Goal: Task Accomplishment & Management: Manage account settings

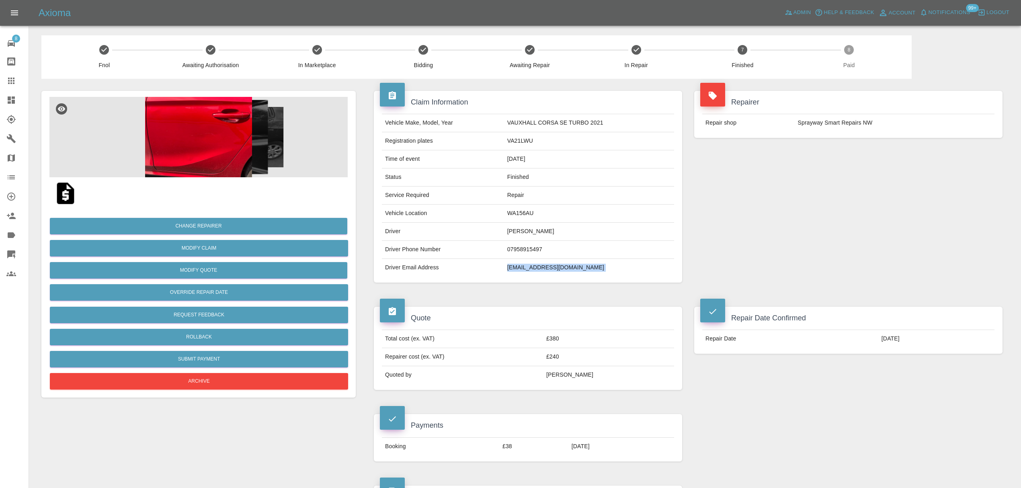
click at [16, 95] on div at bounding box center [17, 100] width 23 height 10
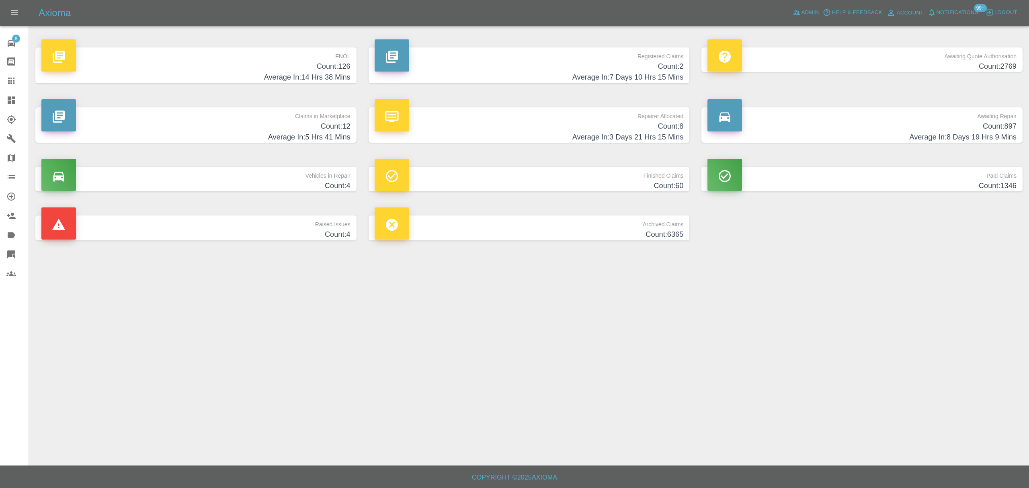
click at [330, 70] on h4 "Count: 126" at bounding box center [195, 66] width 309 height 11
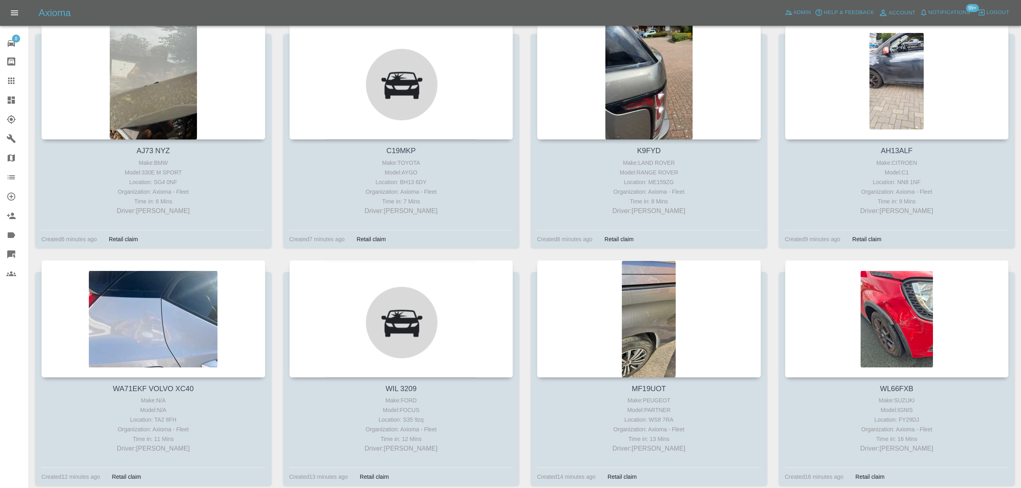
scroll to position [391, 0]
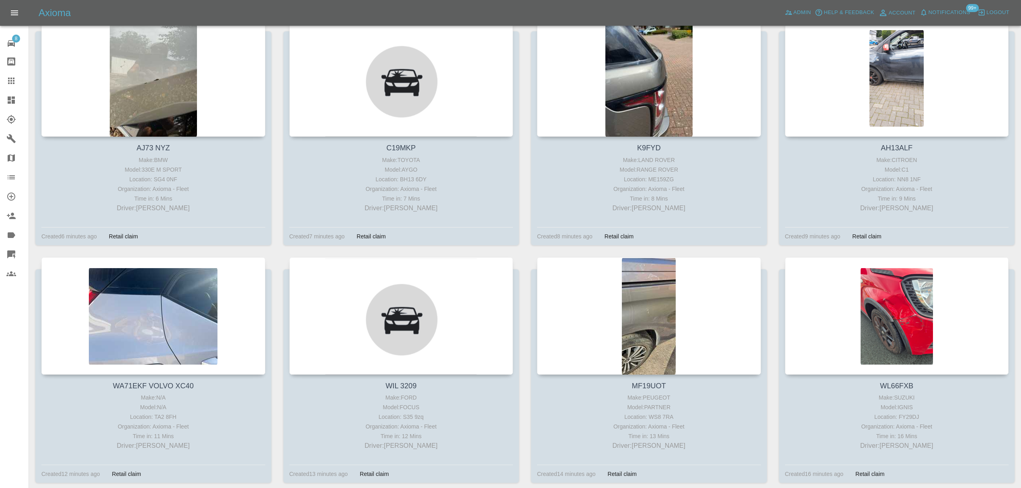
click at [627, 94] on div at bounding box center [649, 77] width 224 height 117
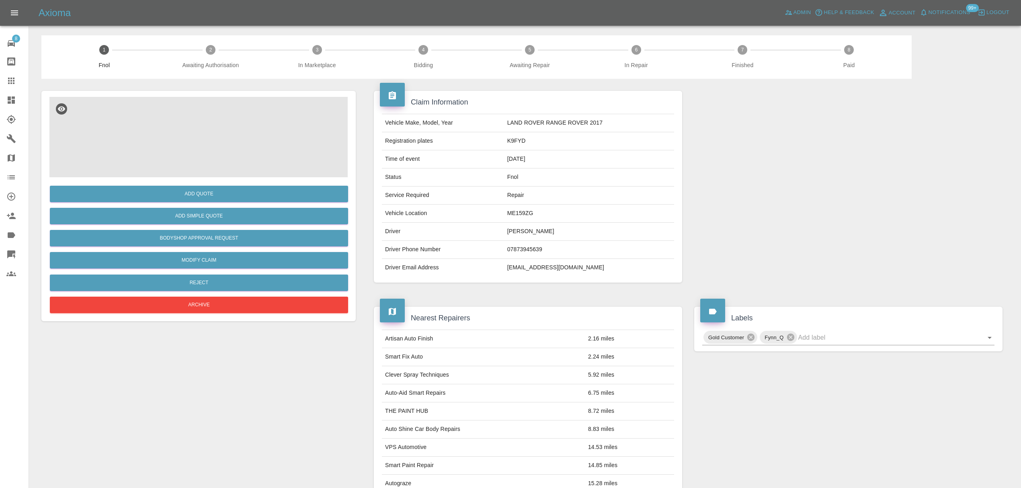
click at [207, 155] on img at bounding box center [198, 137] width 298 height 80
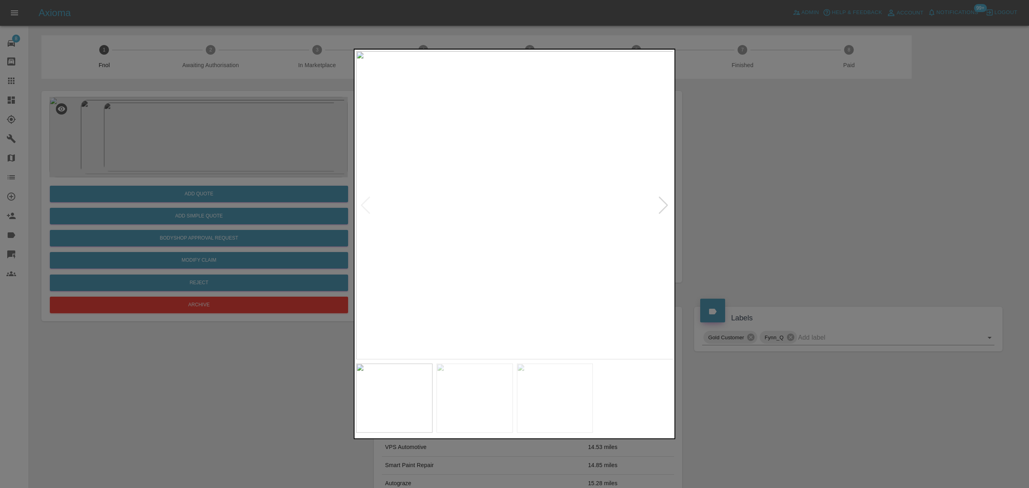
click at [664, 201] on div at bounding box center [663, 206] width 11 height 18
click at [664, 201] on img at bounding box center [514, 205] width 317 height 308
click at [746, 195] on div at bounding box center [514, 244] width 1029 height 488
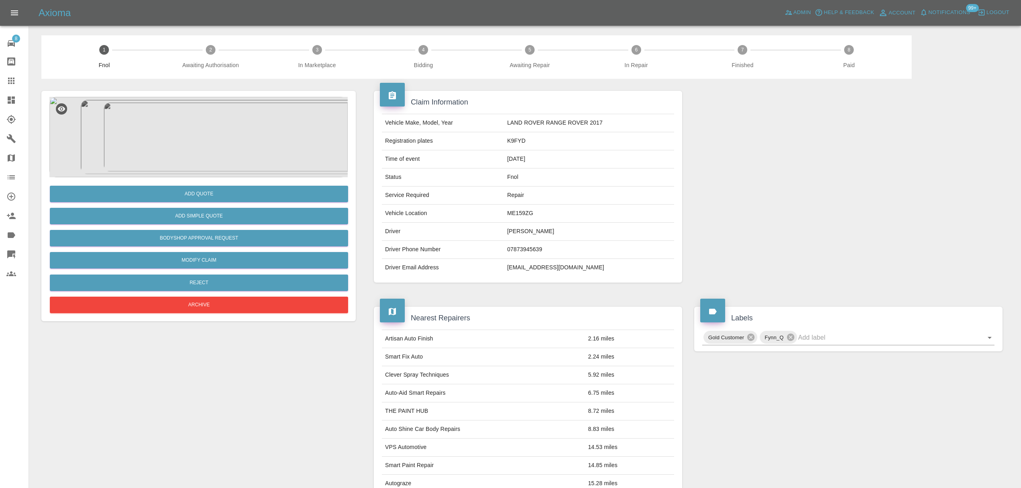
click at [928, 8] on button "Notifications" at bounding box center [945, 12] width 55 height 12
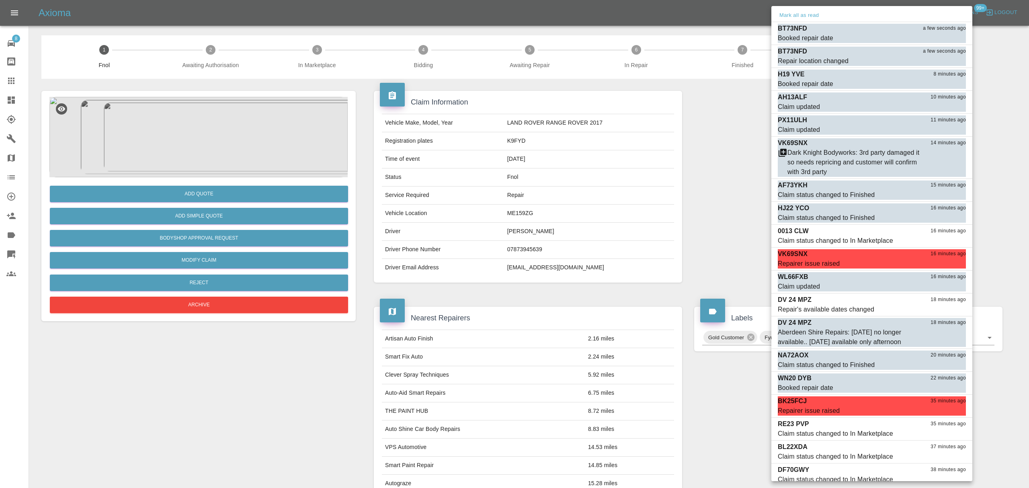
click at [798, 17] on button "Mark all as read" at bounding box center [799, 15] width 43 height 9
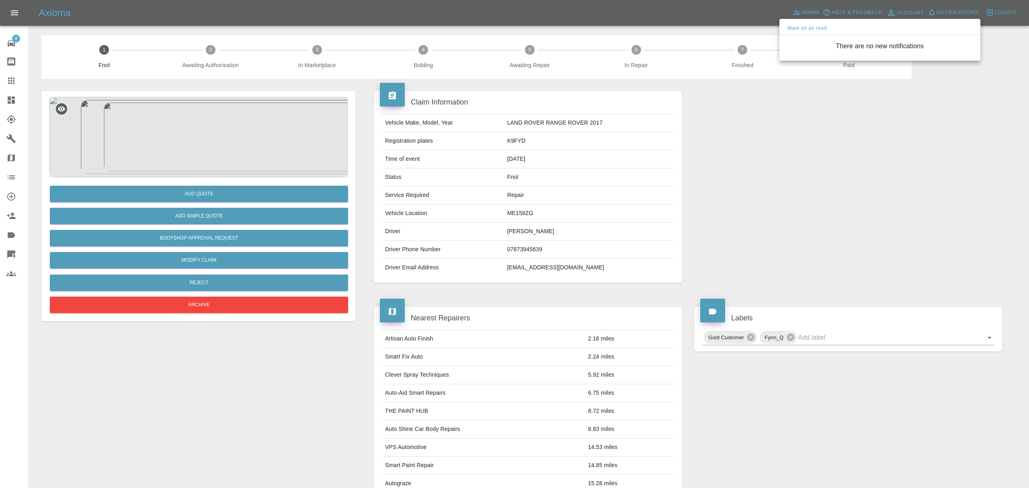
click at [739, 191] on div at bounding box center [514, 244] width 1029 height 488
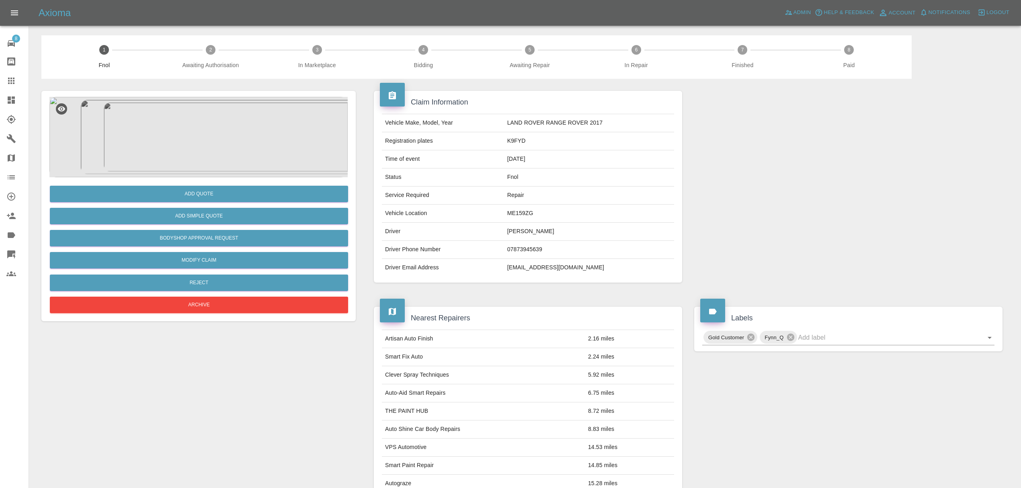
click at [24, 235] on div at bounding box center [17, 235] width 23 height 10
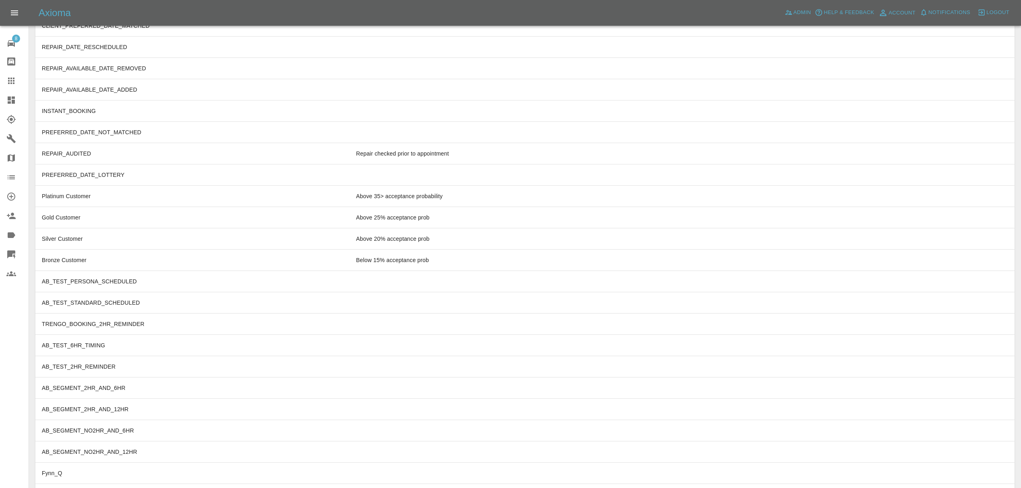
scroll to position [2118, 0]
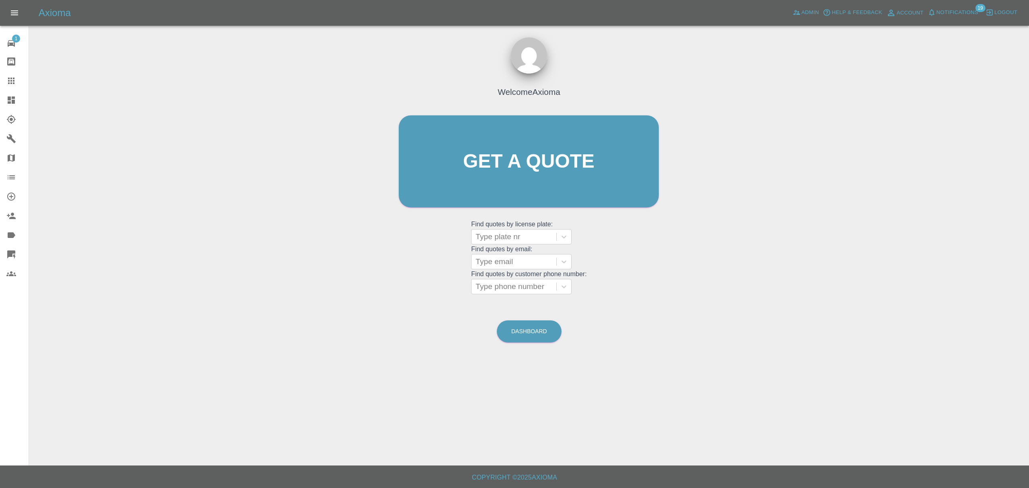
click at [13, 237] on icon at bounding box center [12, 235] width 8 height 6
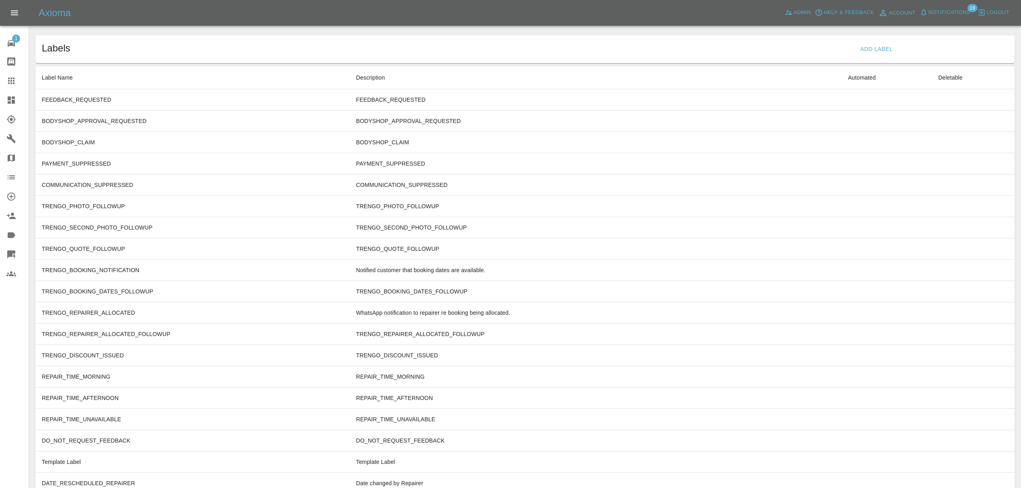
click at [13, 256] on icon at bounding box center [11, 255] width 10 height 10
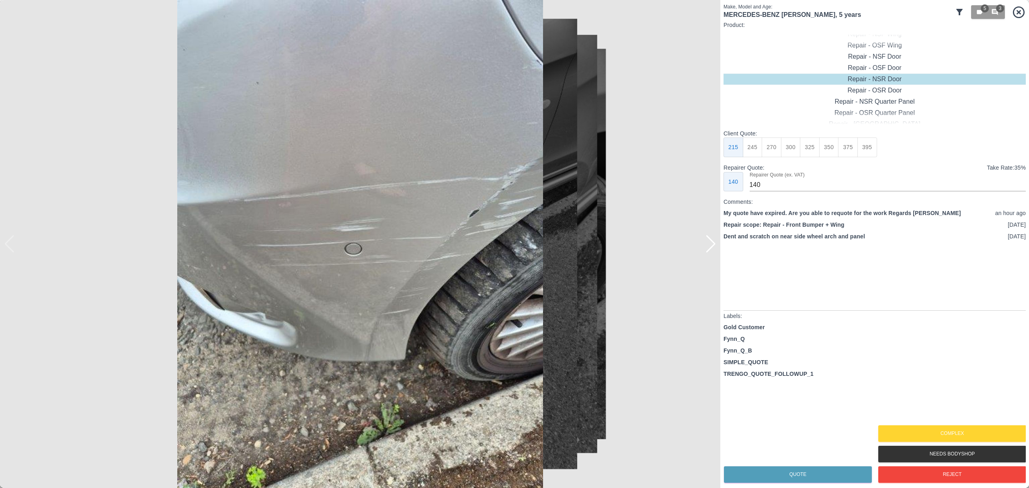
click at [1020, 13] on icon at bounding box center [1019, 12] width 12 height 12
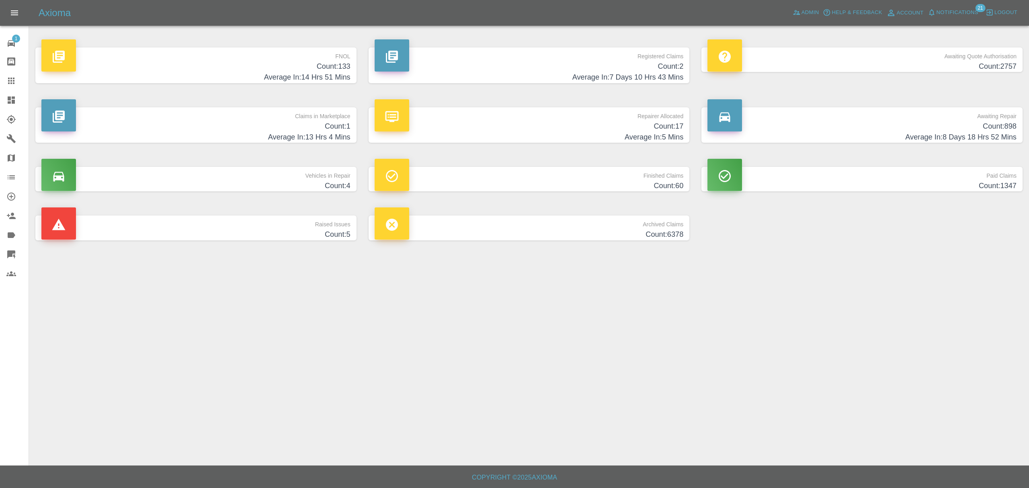
click at [289, 69] on h4 "Count: 133" at bounding box center [195, 66] width 309 height 11
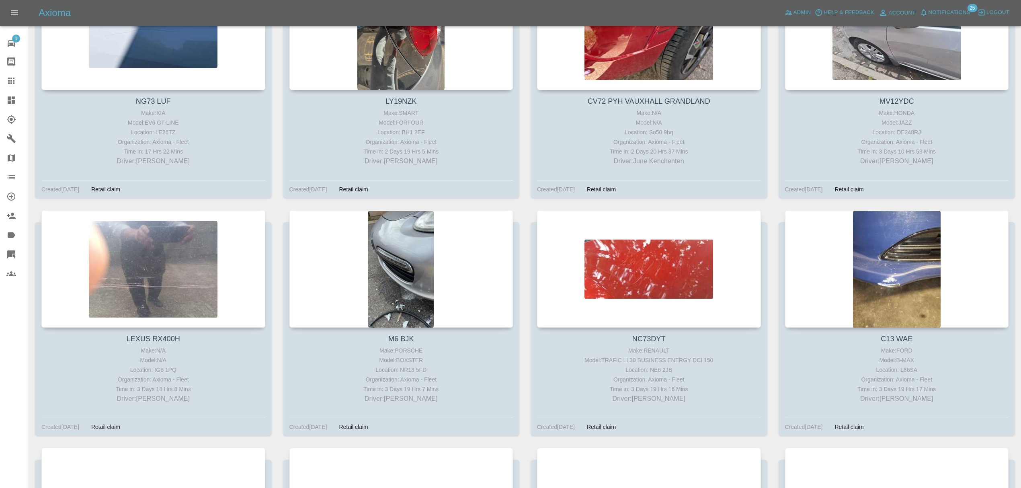
scroll to position [7565, 0]
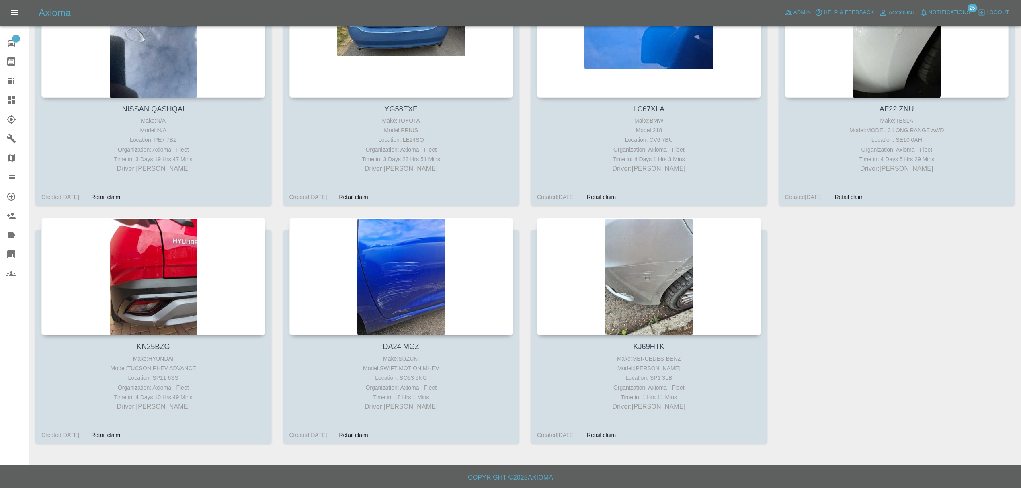
click at [649, 269] on div at bounding box center [649, 276] width 224 height 117
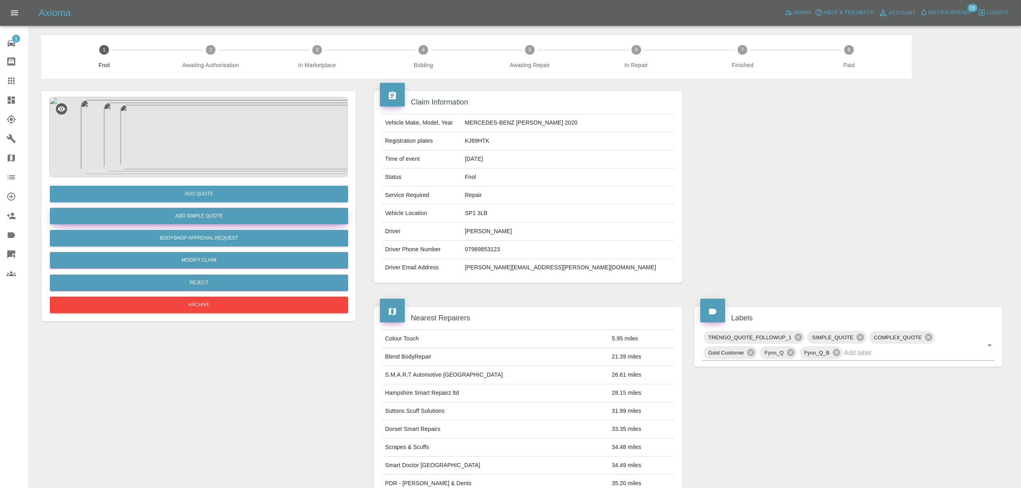
click at [191, 222] on button "Add Simple Quote" at bounding box center [199, 216] width 298 height 16
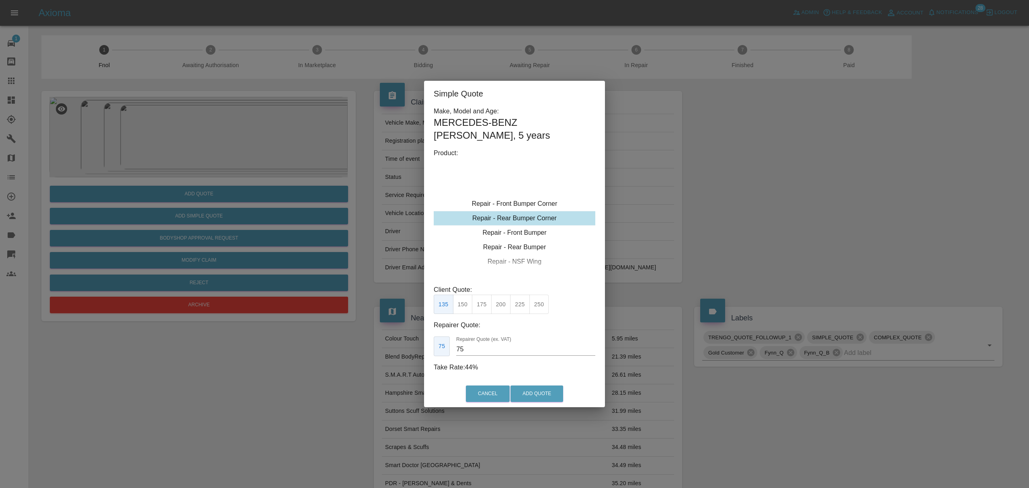
type input "120"
click at [712, 195] on div "Simple Quote Make, Model and Age: MERCEDES-BENZ VITO , 5 years Product: Repair …" at bounding box center [514, 244] width 1029 height 488
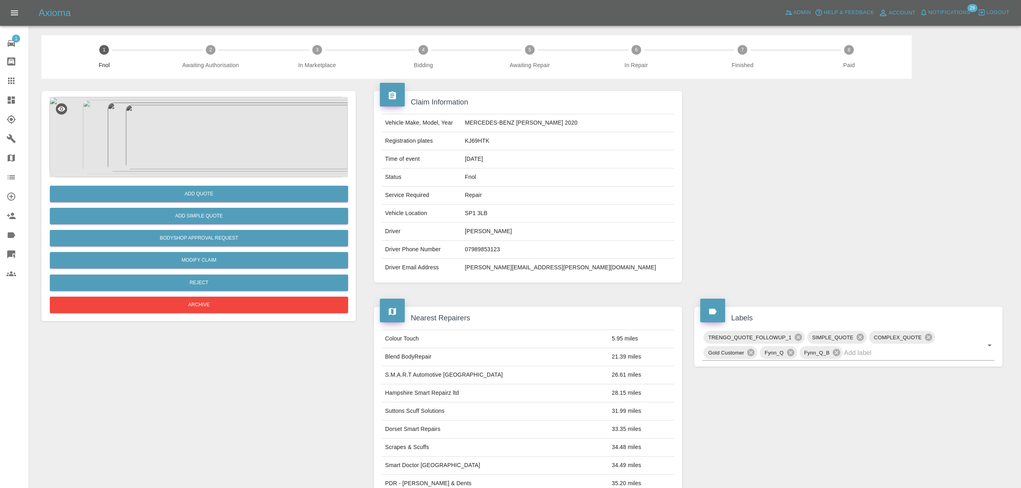
click at [7, 101] on icon at bounding box center [11, 100] width 10 height 10
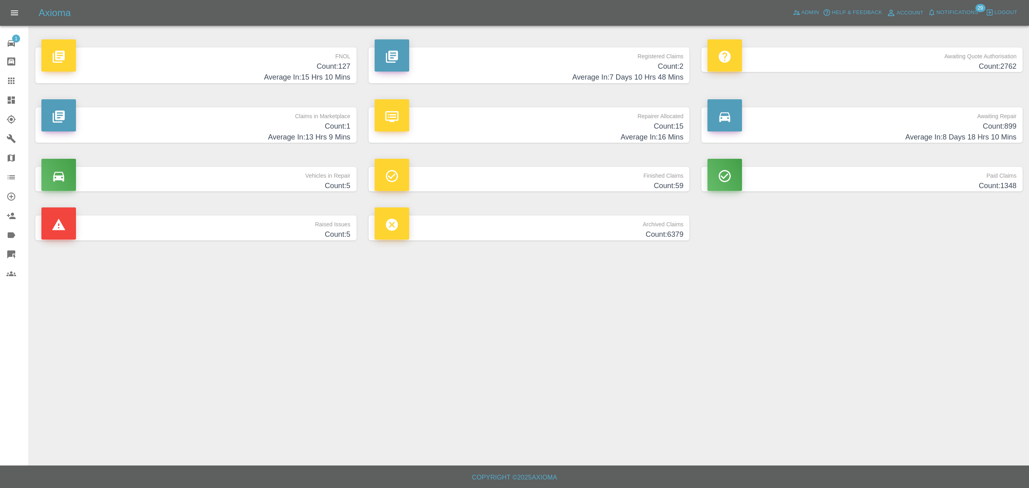
click at [296, 60] on p "FNOL" at bounding box center [195, 54] width 309 height 14
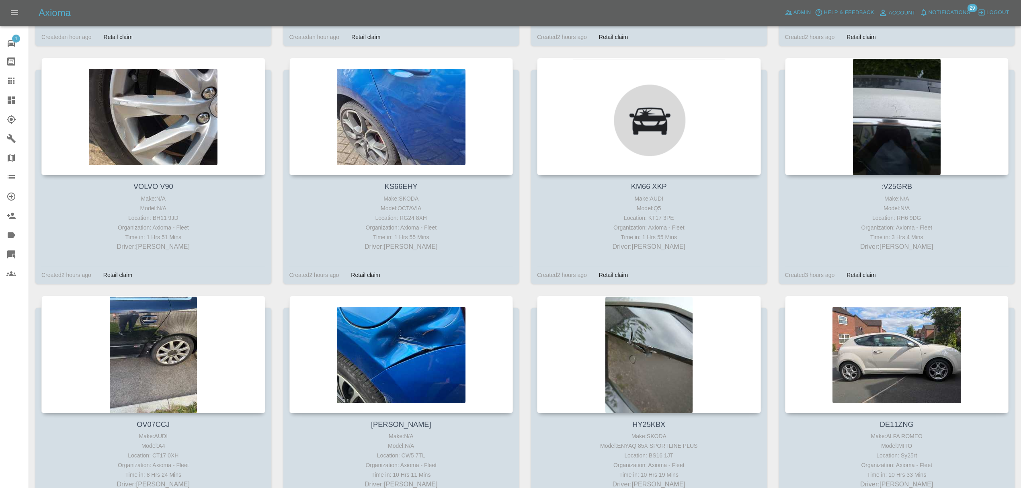
scroll to position [1311, 0]
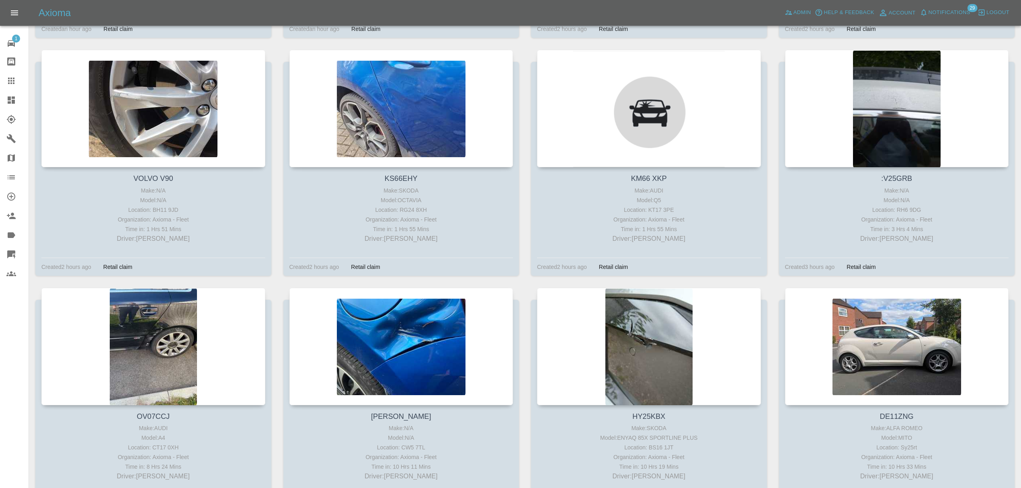
click at [433, 102] on div at bounding box center [401, 108] width 224 height 117
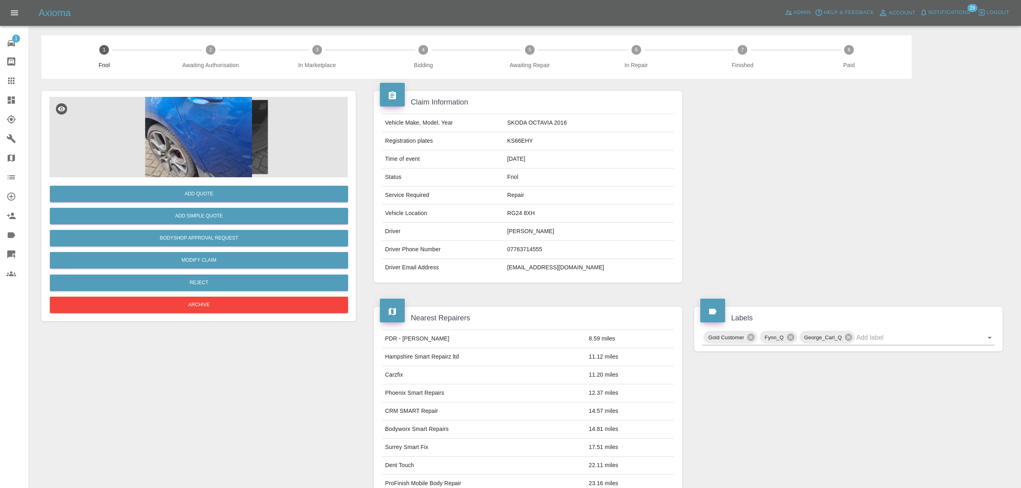
click at [14, 253] on icon at bounding box center [11, 254] width 8 height 8
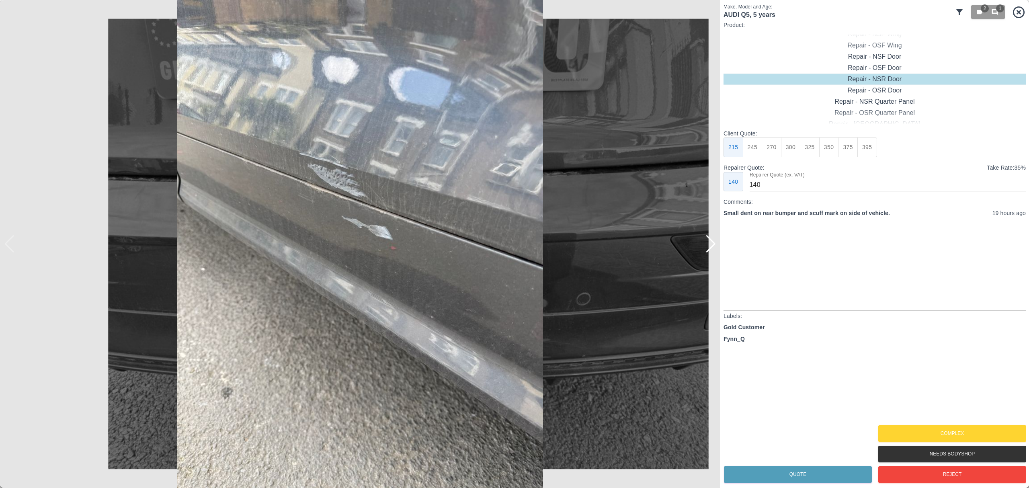
click at [712, 246] on div at bounding box center [710, 244] width 11 height 18
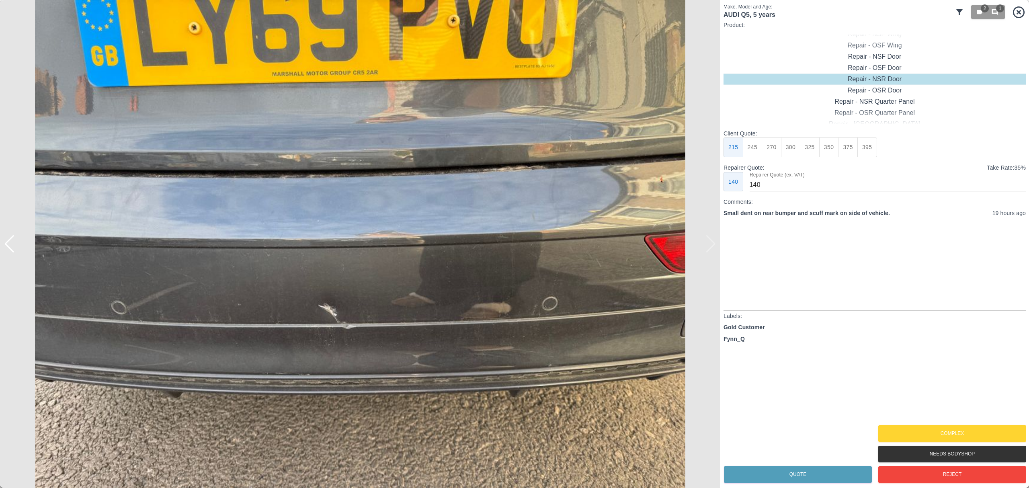
click at [712, 246] on img at bounding box center [360, 244] width 720 height 488
click at [7, 243] on div at bounding box center [4, 244] width 8 height 488
click at [13, 242] on div at bounding box center [9, 244] width 11 height 18
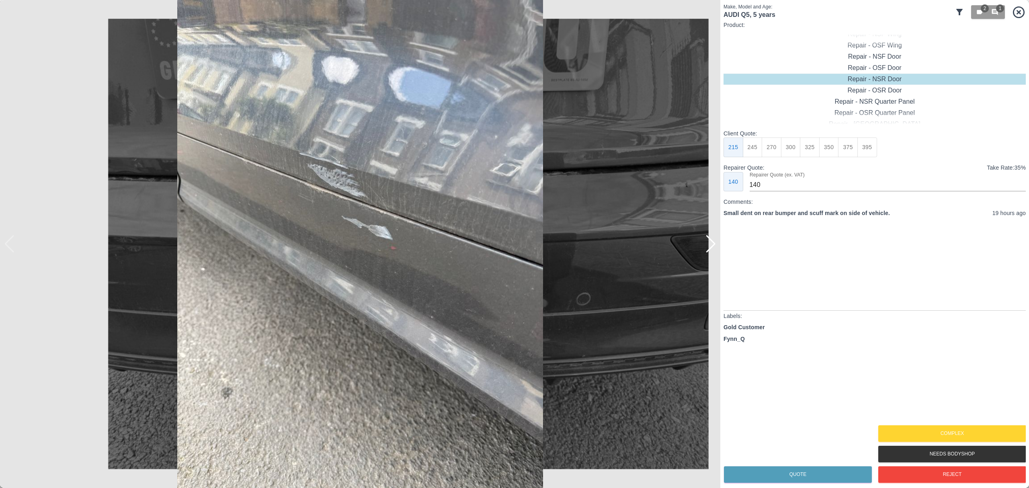
click at [13, 242] on img at bounding box center [360, 244] width 720 height 488
click at [709, 242] on div at bounding box center [710, 244] width 11 height 18
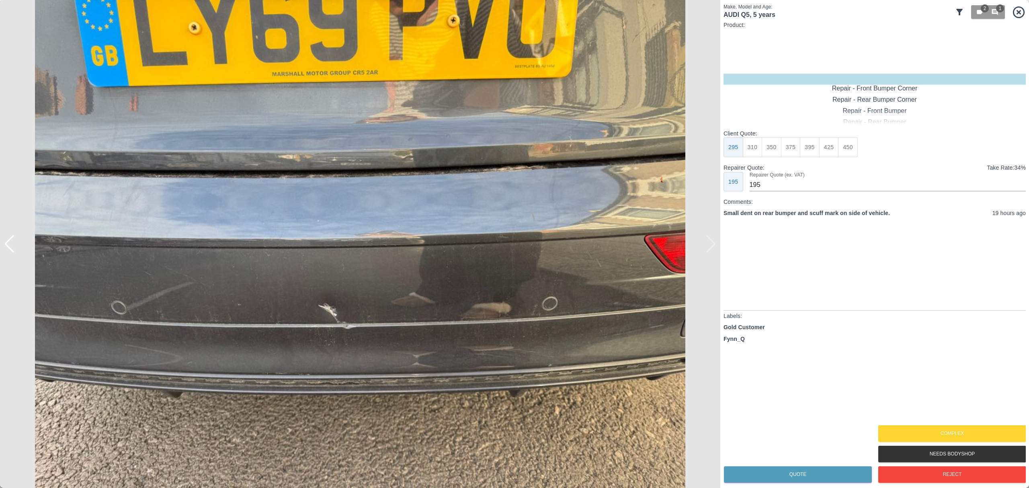
type input "120"
click at [714, 246] on img at bounding box center [360, 244] width 720 height 488
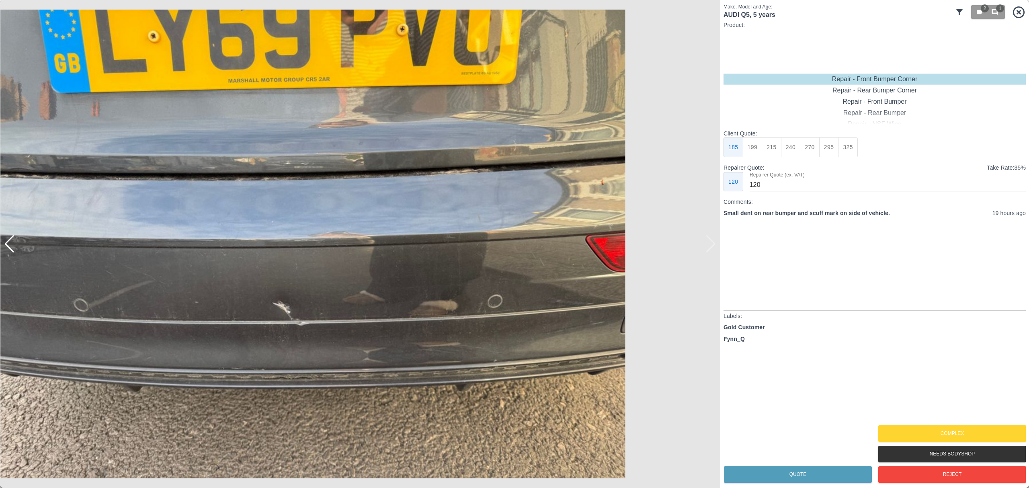
click at [371, 247] on img at bounding box center [313, 244] width 692 height 469
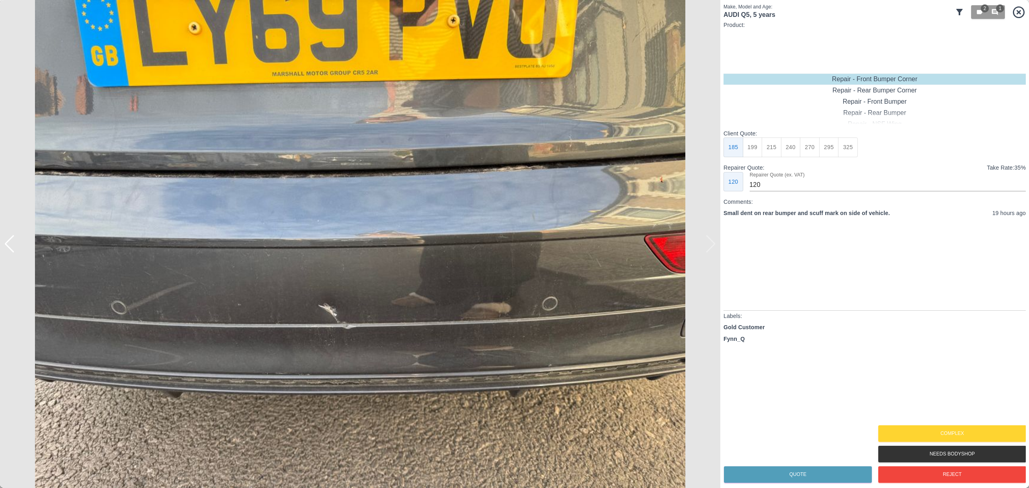
click at [711, 243] on img at bounding box center [360, 244] width 720 height 488
click at [6, 247] on div at bounding box center [4, 244] width 8 height 488
click at [8, 247] on div at bounding box center [9, 244] width 11 height 18
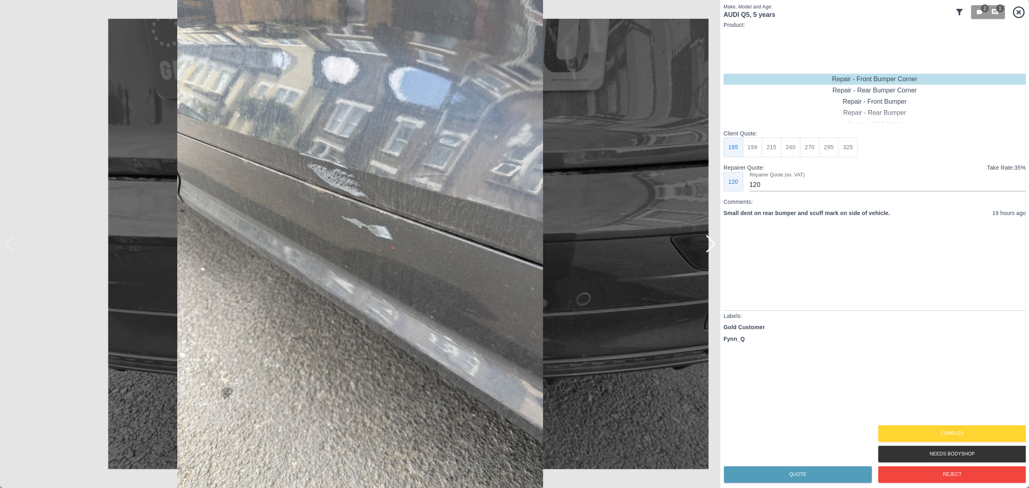
click at [8, 247] on img at bounding box center [360, 244] width 720 height 488
click at [714, 248] on div at bounding box center [710, 244] width 11 height 18
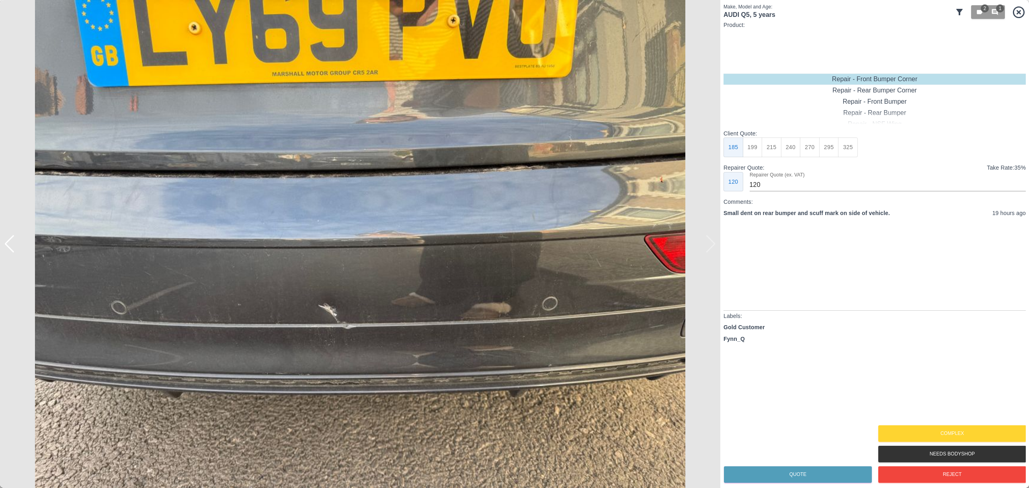
click at [10, 247] on div at bounding box center [9, 244] width 11 height 18
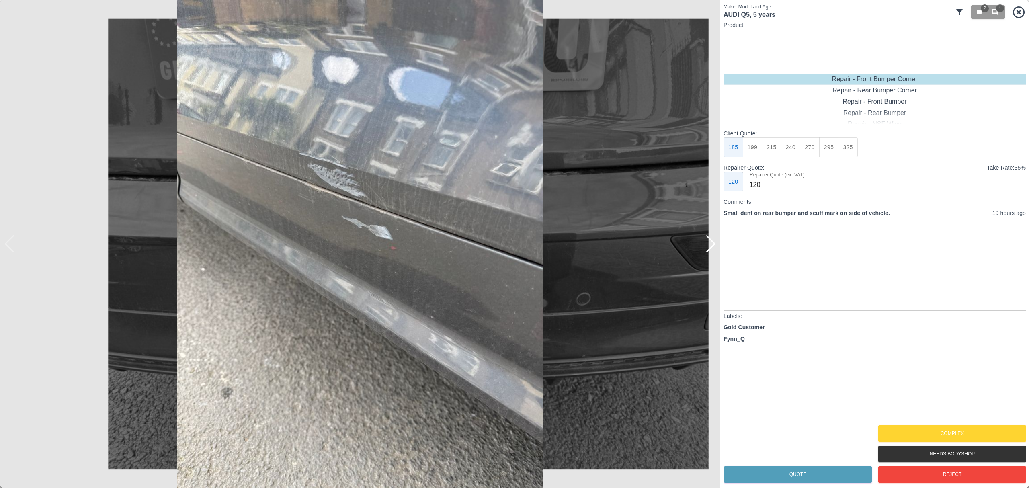
click at [716, 247] on img at bounding box center [360, 244] width 720 height 488
click at [711, 247] on div at bounding box center [710, 244] width 11 height 18
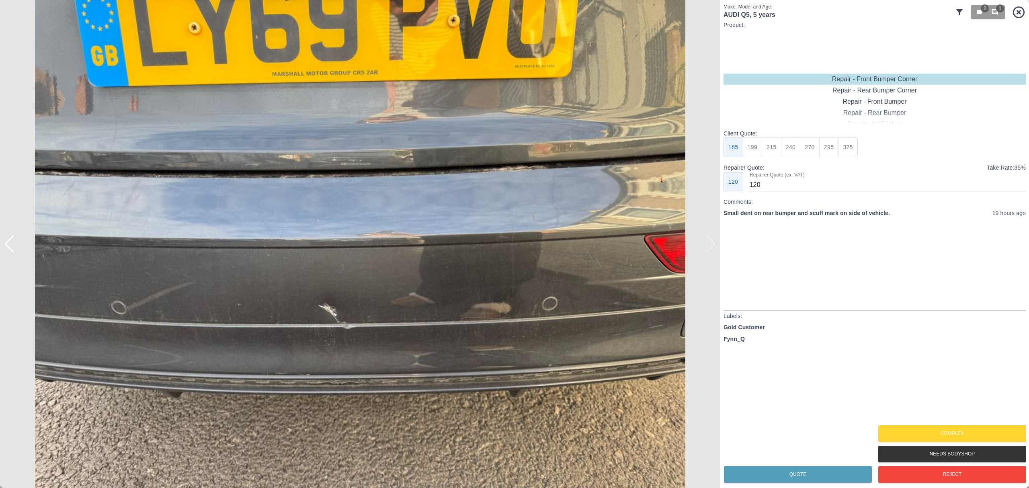
click at [1019, 9] on icon at bounding box center [1019, 12] width 14 height 14
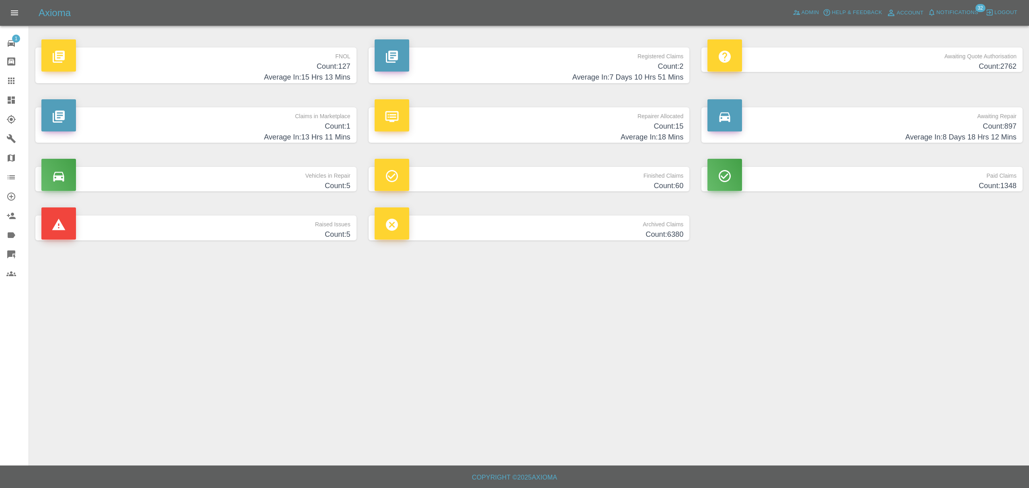
click at [279, 59] on p "FNOL" at bounding box center [195, 54] width 309 height 14
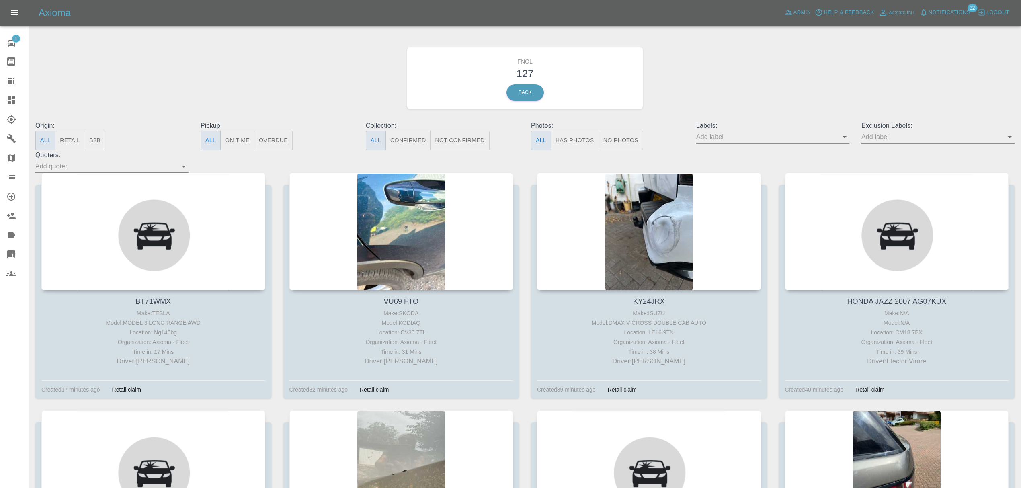
click at [401, 238] on div at bounding box center [401, 231] width 224 height 117
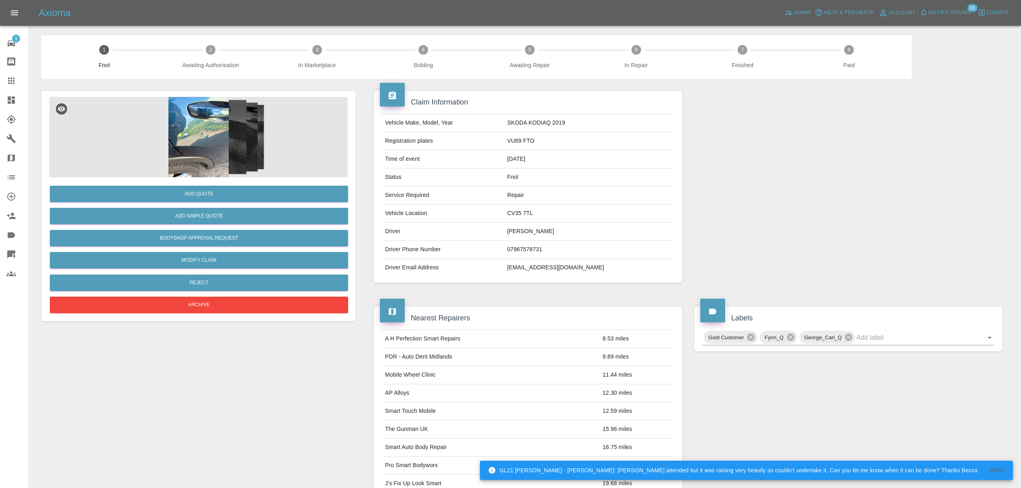
click at [8, 252] on icon at bounding box center [11, 254] width 8 height 8
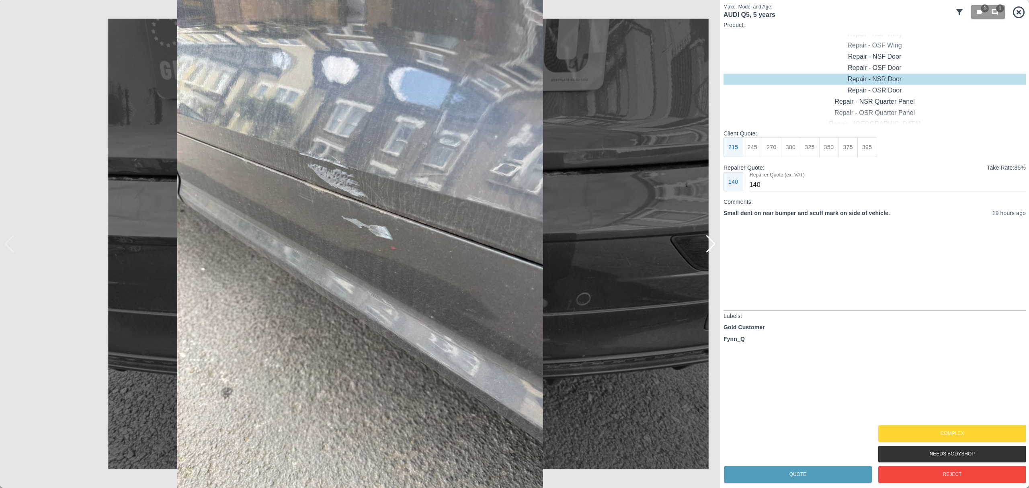
click at [709, 253] on img at bounding box center [360, 244] width 720 height 488
click at [713, 244] on div at bounding box center [710, 244] width 11 height 18
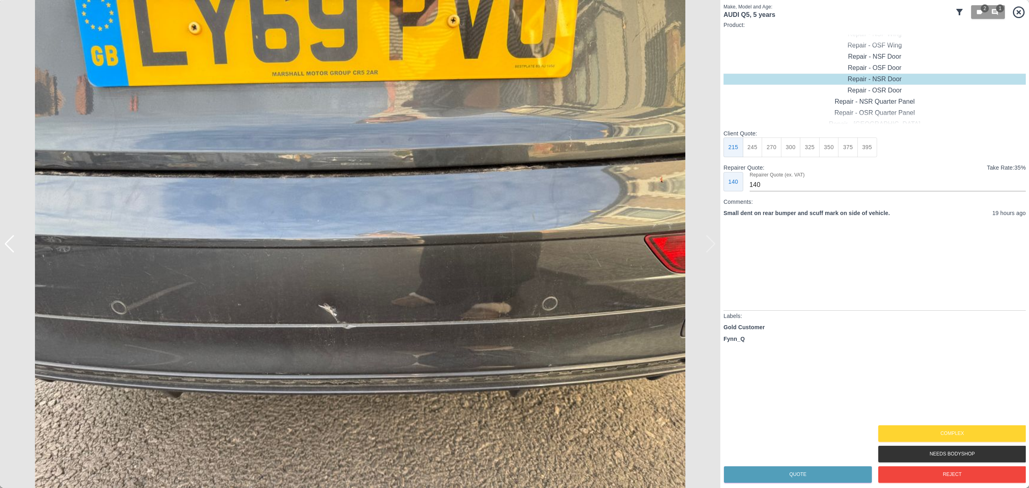
click at [8, 247] on div at bounding box center [9, 244] width 11 height 18
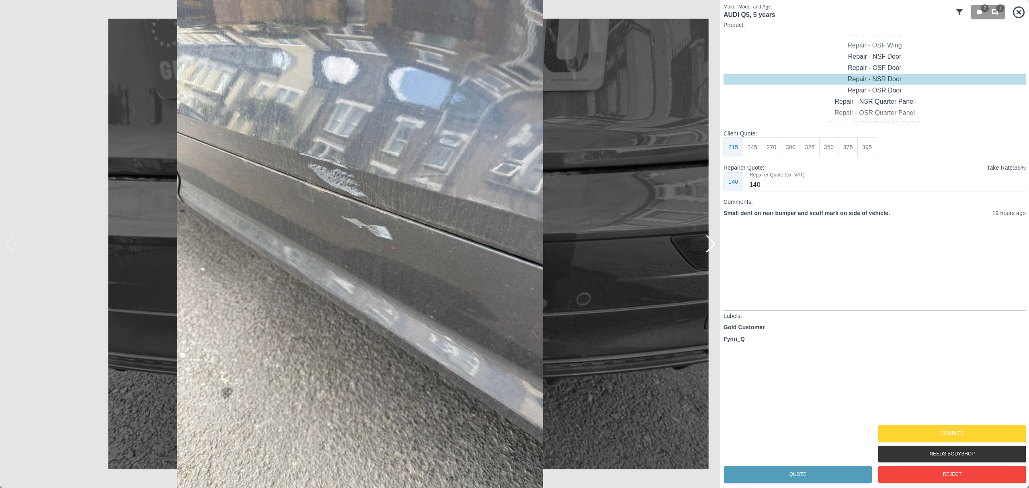
click at [713, 246] on div at bounding box center [710, 244] width 11 height 18
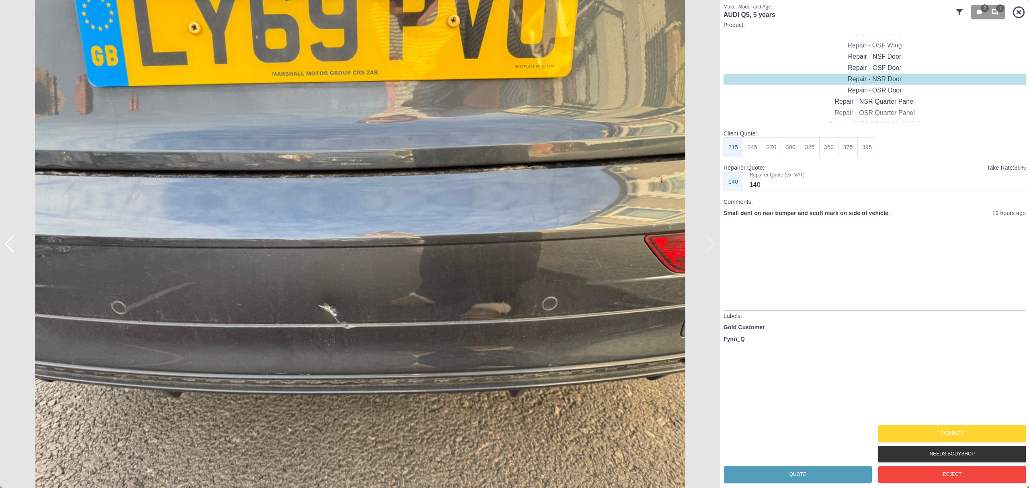
click at [8, 248] on div at bounding box center [9, 244] width 11 height 18
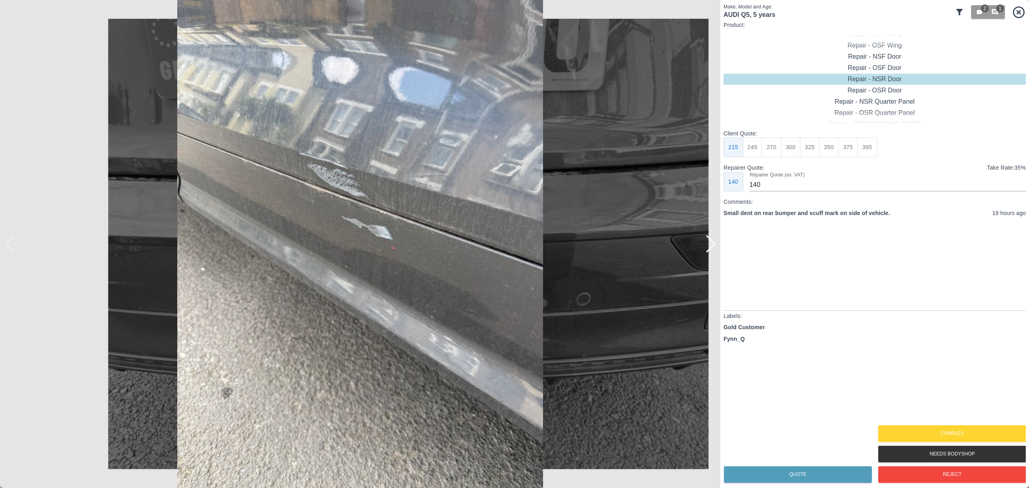
click at [1017, 13] on icon at bounding box center [1019, 12] width 12 height 12
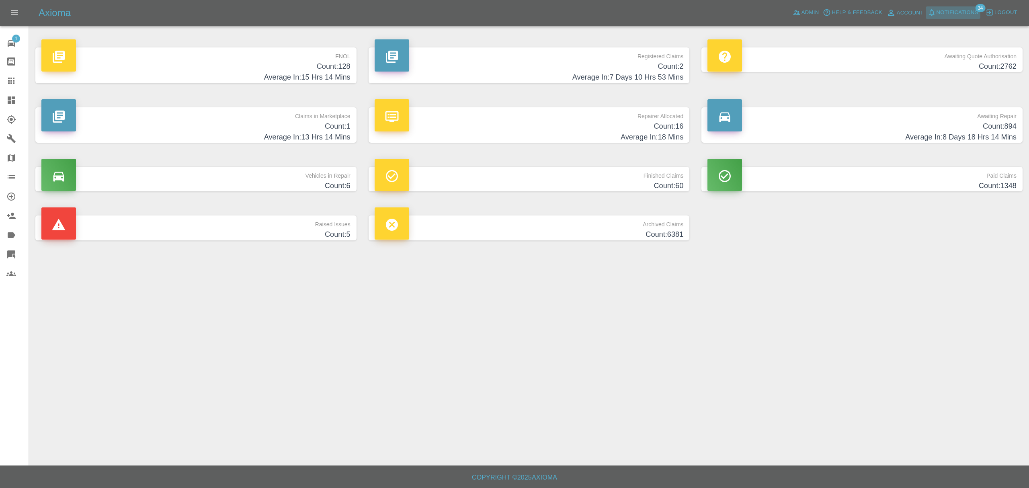
click at [937, 11] on span "Notifications" at bounding box center [958, 12] width 42 height 9
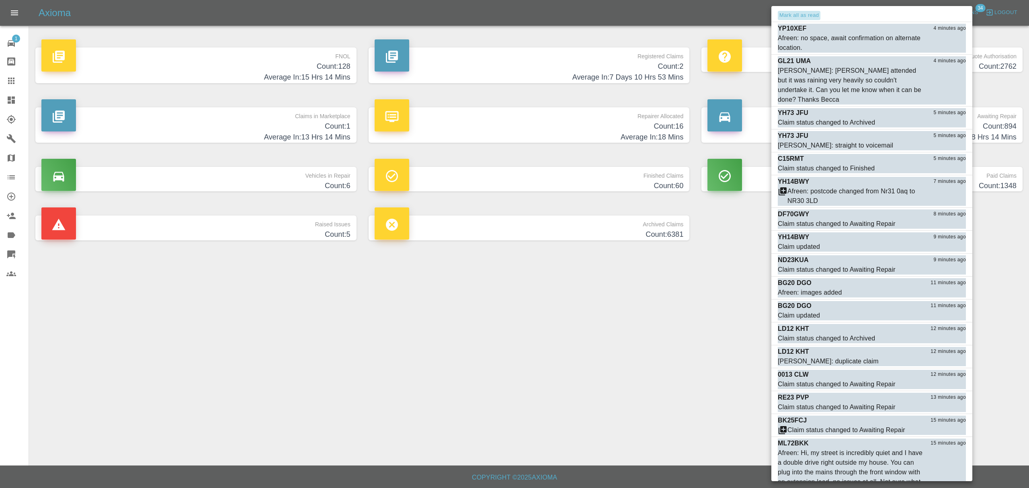
click at [793, 18] on button "Mark all as read" at bounding box center [799, 15] width 43 height 9
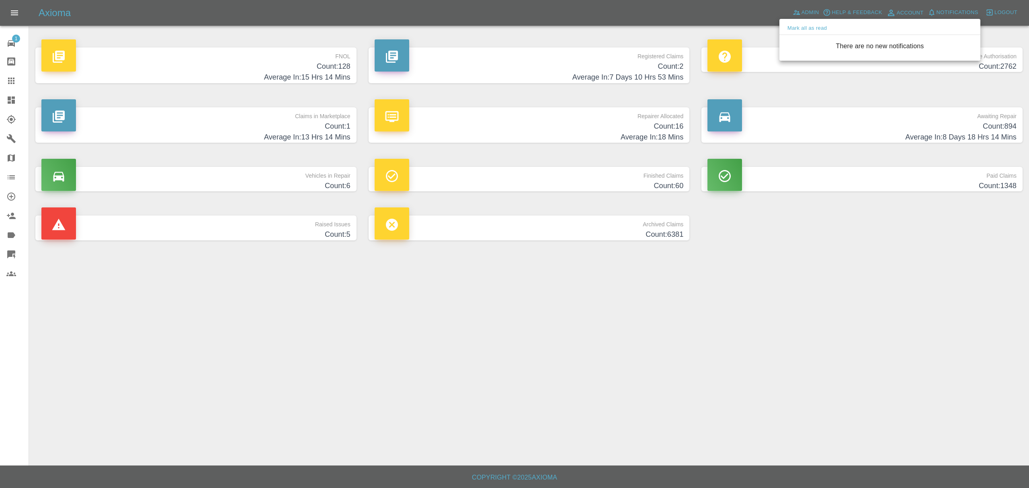
click at [718, 312] on div at bounding box center [514, 244] width 1029 height 488
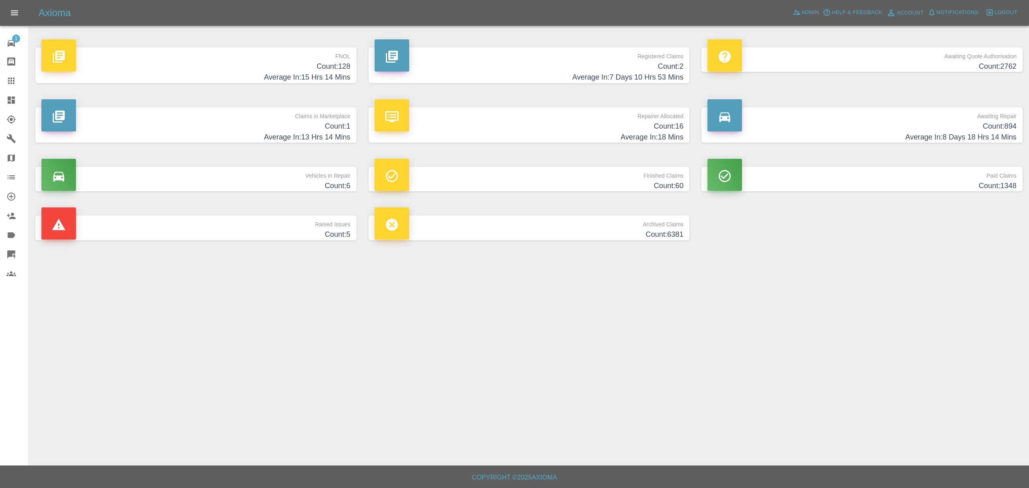
click at [11, 92] on link "Dashboard" at bounding box center [14, 99] width 29 height 19
click at [12, 233] on icon at bounding box center [12, 235] width 8 height 6
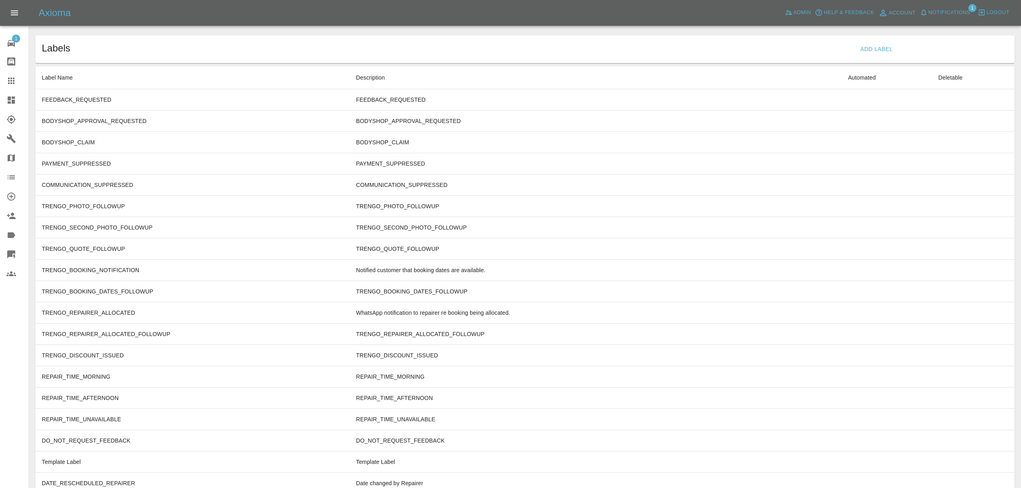
click at [882, 47] on button "Add Label" at bounding box center [876, 49] width 39 height 15
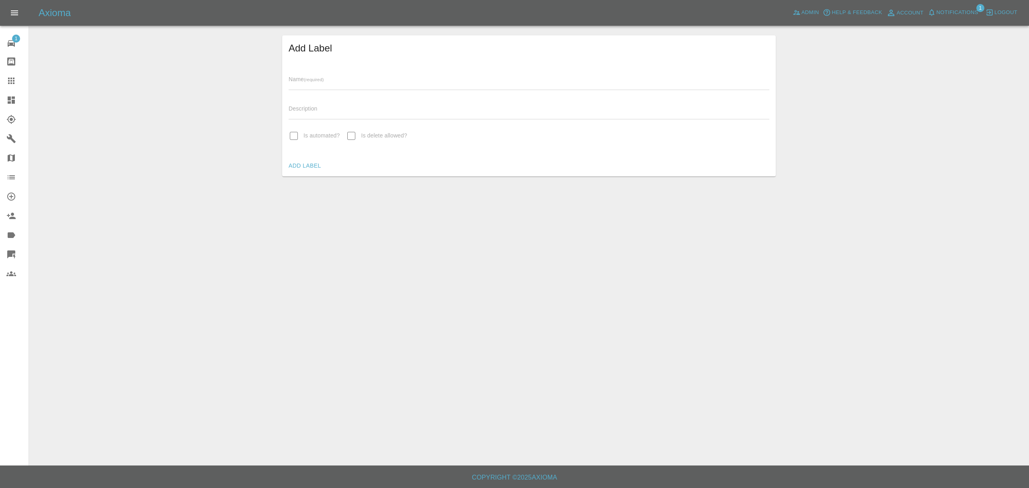
click at [469, 78] on div "Name (required)" at bounding box center [529, 79] width 481 height 23
click at [457, 92] on div "Name (required) Description Is automated? Is delete allowed?" at bounding box center [529, 108] width 494 height 94
click at [467, 86] on input "text" at bounding box center [529, 84] width 481 height 12
type input "GC_NQ"
type input "p"
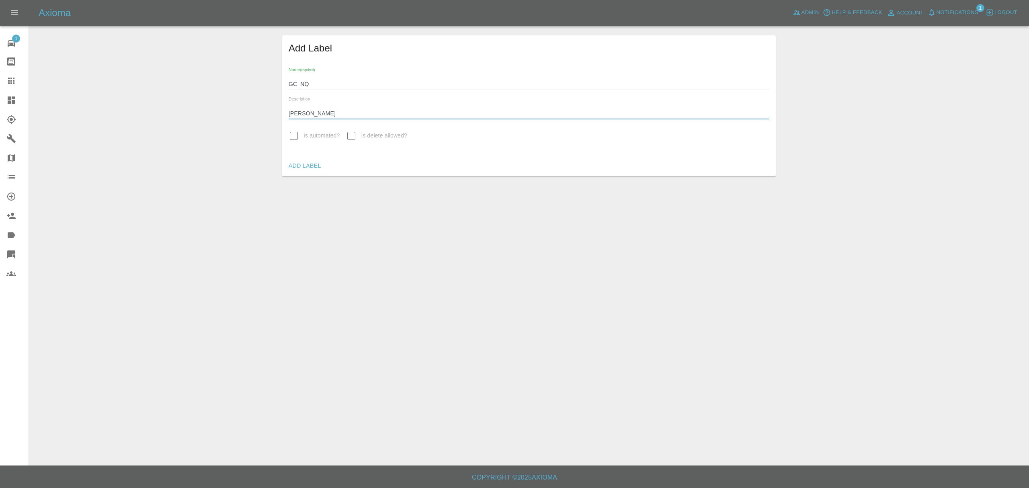
type input "George Carl NQ"
click at [300, 166] on button "Add Label" at bounding box center [304, 165] width 39 height 15
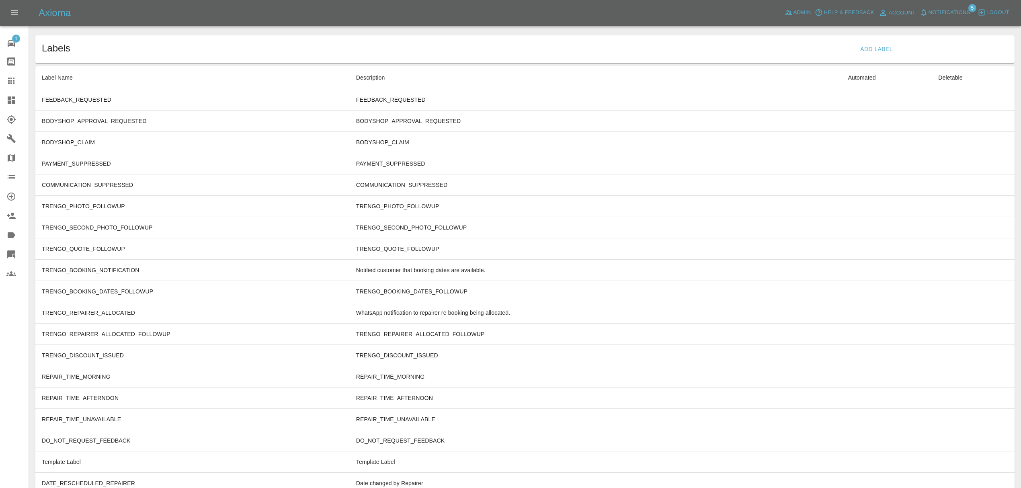
click at [12, 99] on icon at bounding box center [11, 100] width 10 height 10
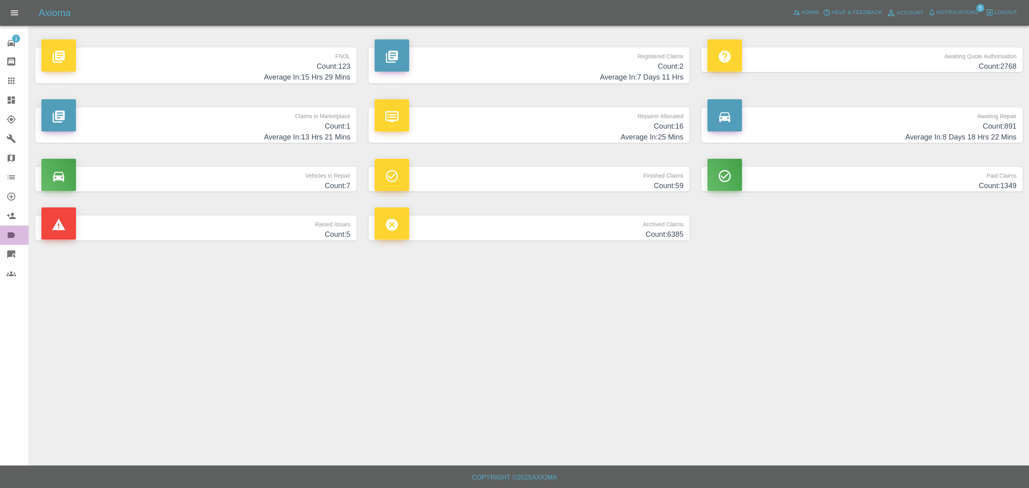
click at [9, 240] on link "Labels" at bounding box center [14, 235] width 29 height 19
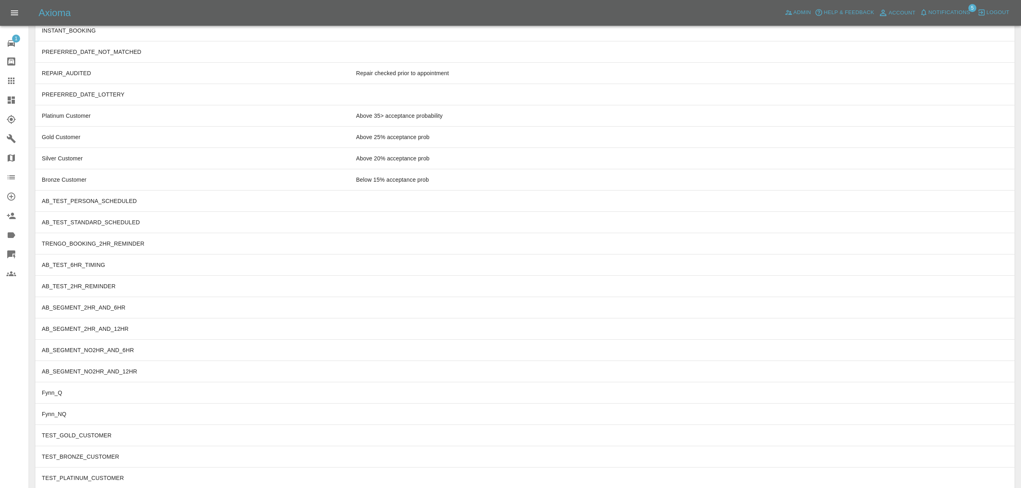
scroll to position [2377, 0]
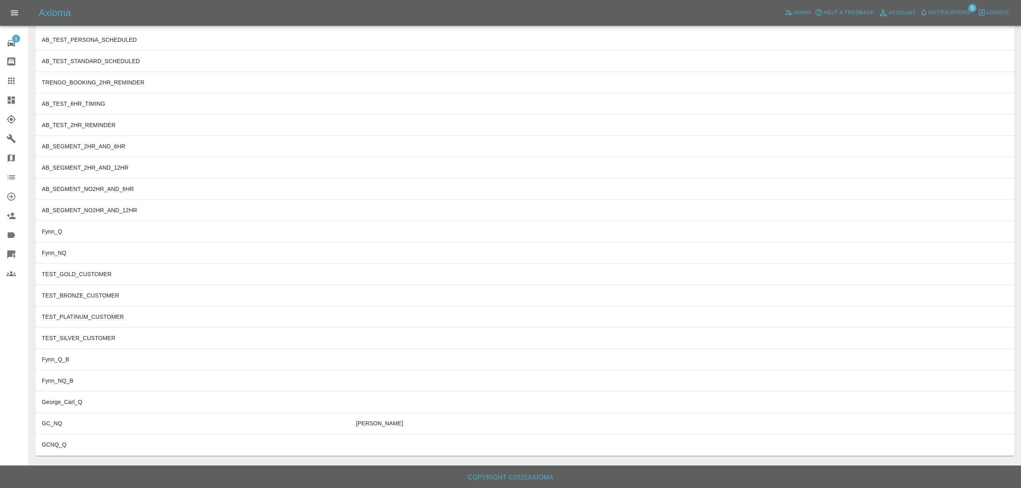
click at [147, 443] on td "GCNQ_Q" at bounding box center [192, 444] width 314 height 21
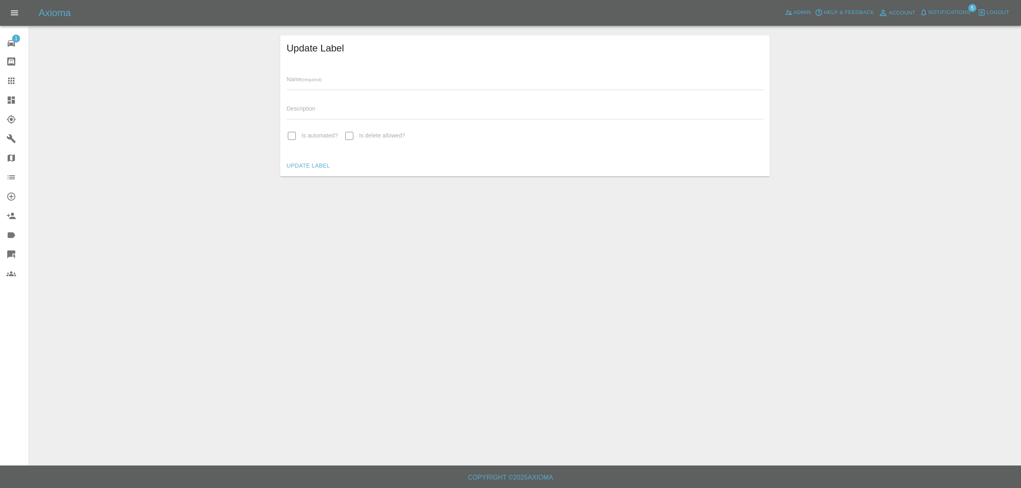
type input "GCNQ_Q"
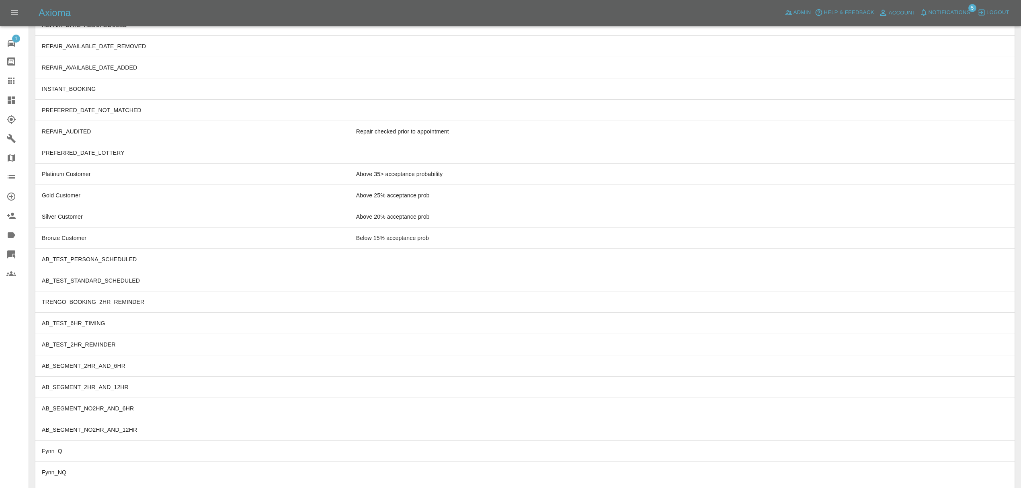
scroll to position [2356, 0]
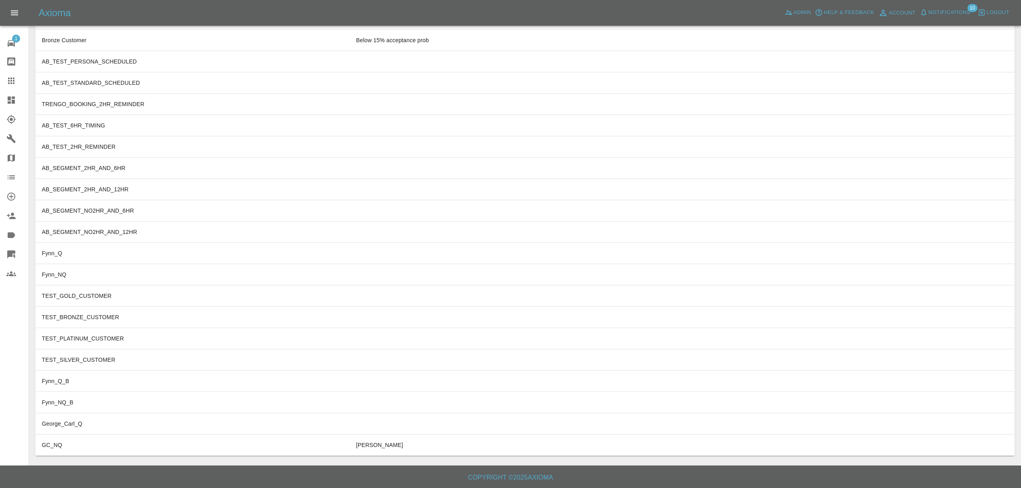
click at [0, 95] on link "Dashboard" at bounding box center [14, 99] width 29 height 19
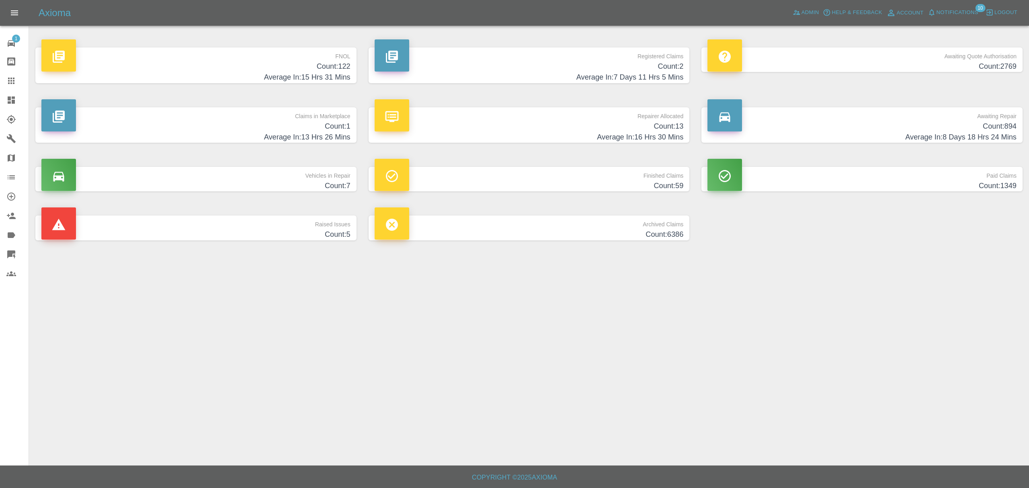
click at [283, 65] on h4 "Count: 122" at bounding box center [195, 66] width 309 height 11
